Goal: Task Accomplishment & Management: Complete application form

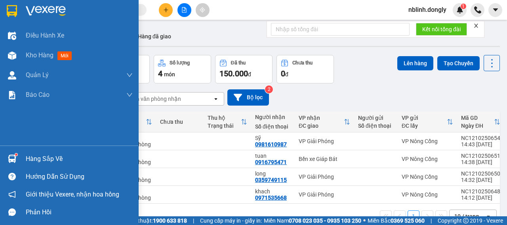
click at [16, 8] on img at bounding box center [12, 11] width 10 height 12
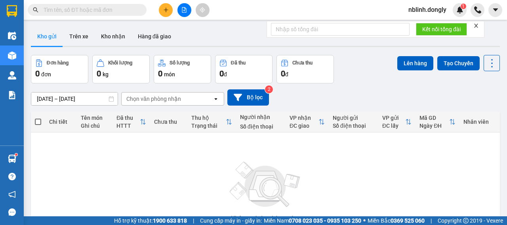
click at [170, 12] on button at bounding box center [166, 10] width 14 height 14
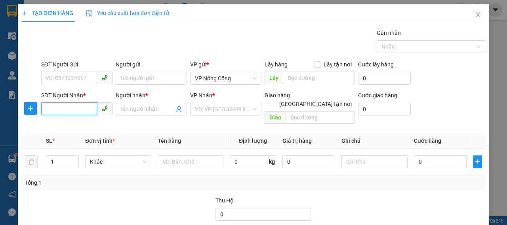
click at [74, 109] on input "SĐT Người Nhận *" at bounding box center [69, 109] width 56 height 13
type input "0"
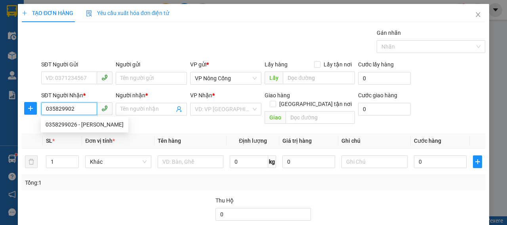
type input "0358299026"
click at [72, 129] on div "0358299026 - [PERSON_NAME]" at bounding box center [85, 124] width 78 height 9
type input "[PERSON_NAME]"
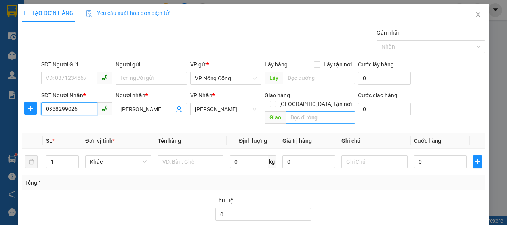
type input "0358299026"
click at [296, 111] on input "text" at bounding box center [320, 117] width 69 height 13
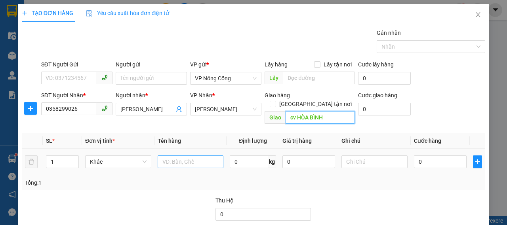
type input "cv HÒA BÌNH"
click at [185, 156] on input "text" at bounding box center [191, 162] width 66 height 13
type input "XE MÁY"
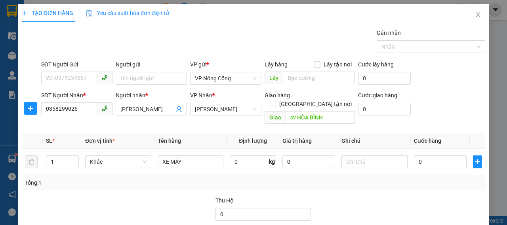
click at [275, 101] on input "[GEOGRAPHIC_DATA] tận nơi" at bounding box center [273, 104] width 6 height 6
checkbox input "true"
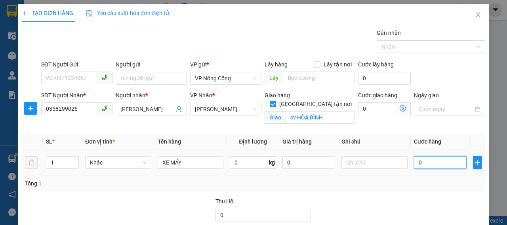
click at [435, 160] on input "0" at bounding box center [440, 163] width 53 height 13
type input "3"
type input "30"
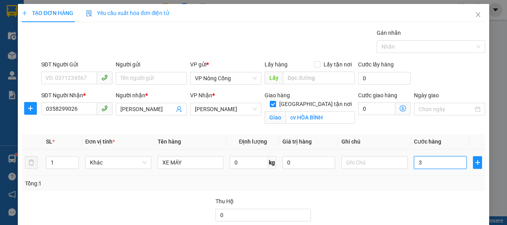
type input "30"
type input "300"
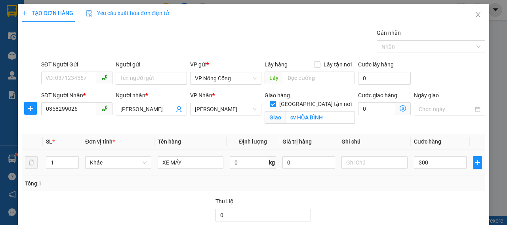
type input "300.000"
click at [391, 186] on div "Tổng: 1" at bounding box center [253, 183] width 457 height 9
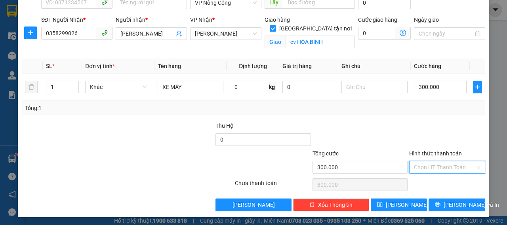
click at [437, 164] on input "Hình thức thanh toán" at bounding box center [444, 168] width 61 height 12
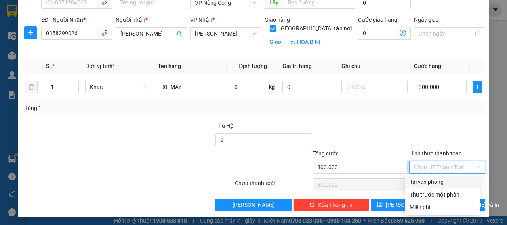
click at [426, 184] on div "Tại văn phòng" at bounding box center [442, 182] width 65 height 9
type input "0"
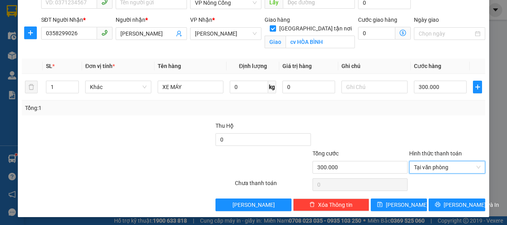
click at [408, 128] on div at bounding box center [447, 136] width 78 height 28
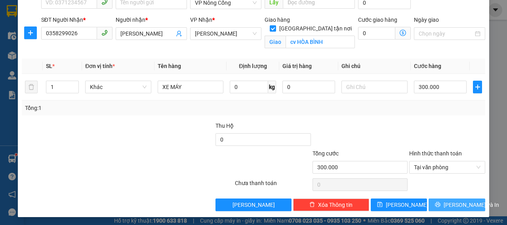
click at [449, 201] on span "[PERSON_NAME] và In" at bounding box center [471, 205] width 55 height 9
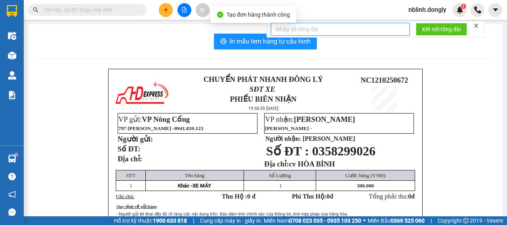
click at [271, 34] on input "text" at bounding box center [340, 29] width 139 height 13
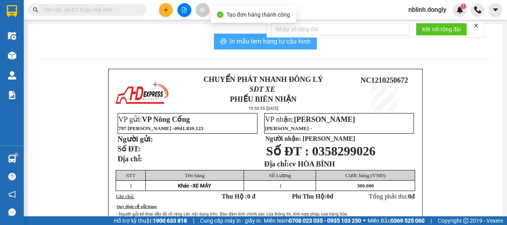
click at [263, 40] on span "In mẫu tem hàng tự cấu hình" at bounding box center [270, 41] width 81 height 10
